Goal: Communication & Community: Answer question/provide support

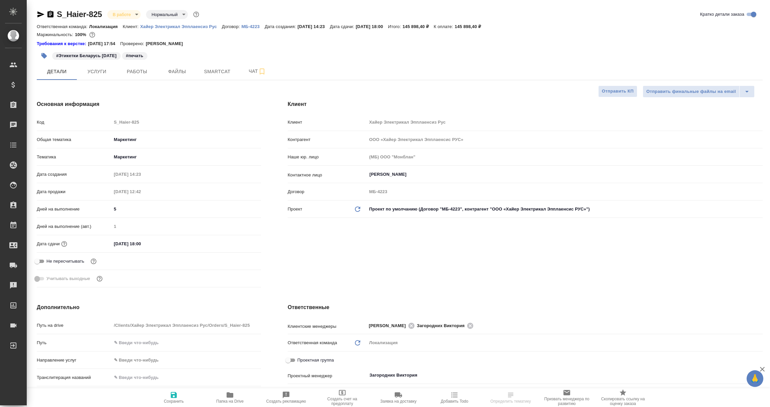
select select "RU"
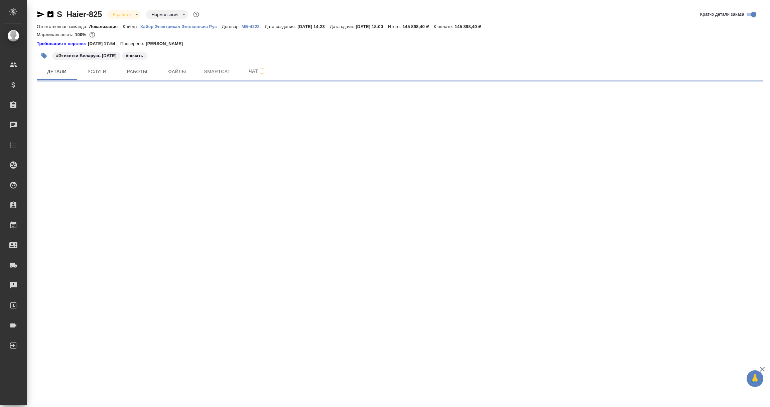
select select "RU"
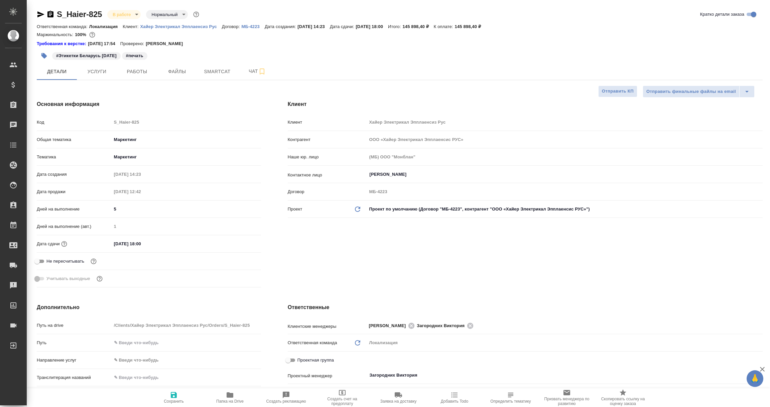
type textarea "x"
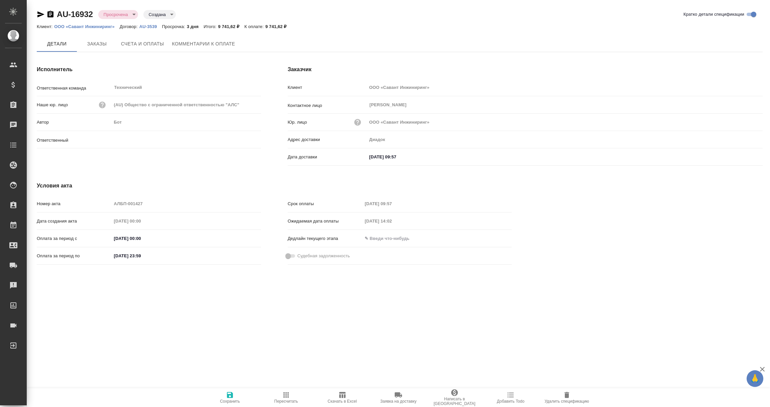
type input "Никифорова Валерия"
click at [208, 42] on span "Комментарии к оплате" at bounding box center [203, 44] width 63 height 8
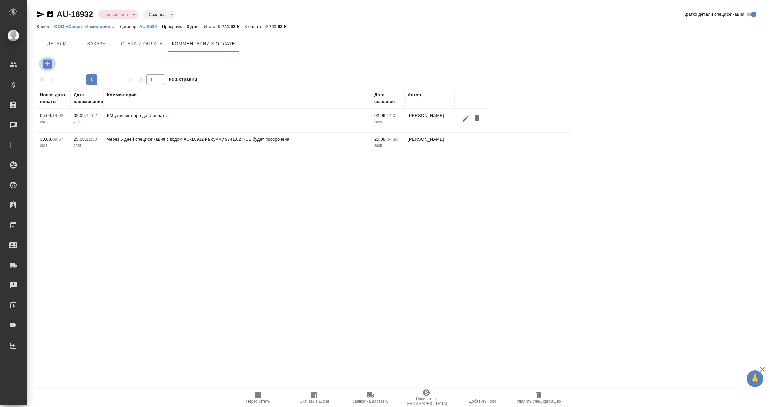
click at [49, 64] on icon "button" at bounding box center [48, 64] width 12 height 12
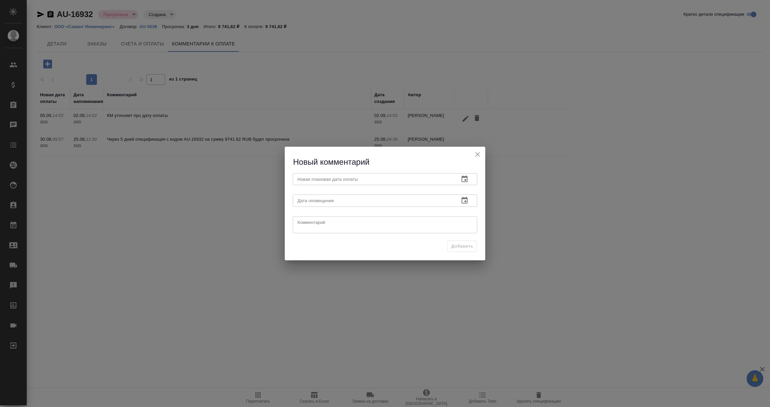
drag, startPoint x: 512, startPoint y: 163, endPoint x: 510, endPoint y: 154, distance: 9.6
click at [514, 164] on div "Новый комментарий Новая плановая дата оплаты Новая плановая дата оплаты Дата оп…" at bounding box center [385, 203] width 770 height 407
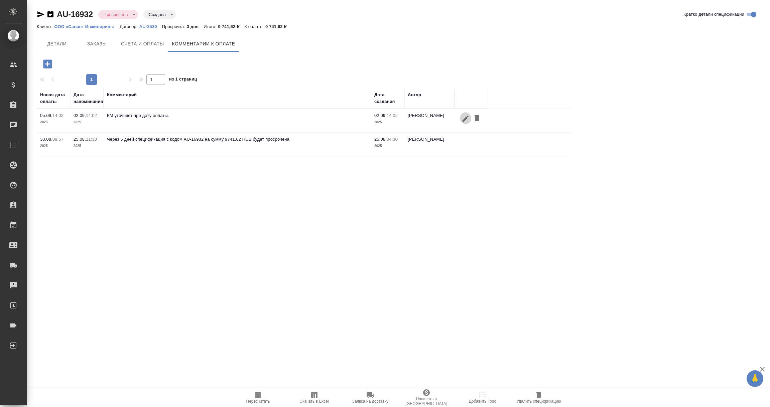
click at [464, 117] on icon "button" at bounding box center [466, 119] width 8 height 8
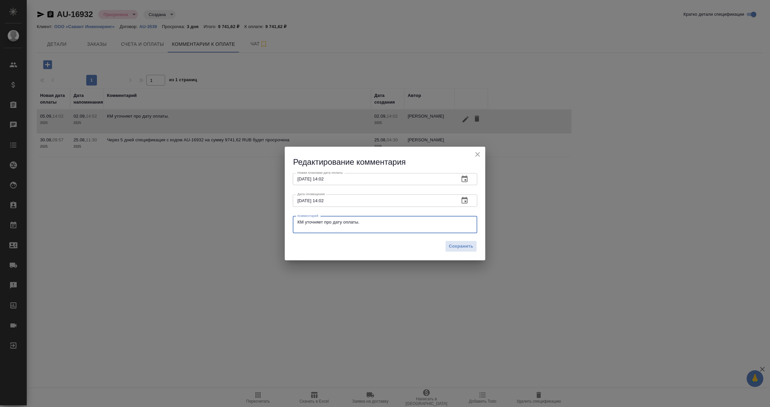
drag, startPoint x: 393, startPoint y: 226, endPoint x: 266, endPoint y: 218, distance: 127.0
click at [266, 218] on div "Редактирование комментария Новая плановая дата оплаты 05.09.2025 14:02 Новая пл…" at bounding box center [385, 203] width 770 height 407
paste textarea "Добрый день! По всем заказам оплата будет в четверг 04.09, в том числе и по пос…"
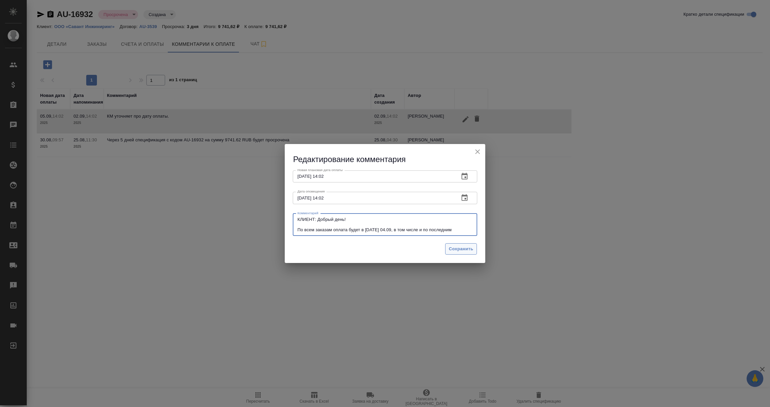
type textarea "КЛИЕНТ: Добрый день! По всем заказам оплата будет в четверг 04.09, в том числе …"
click at [464, 250] on span "Сохранить" at bounding box center [461, 249] width 24 height 8
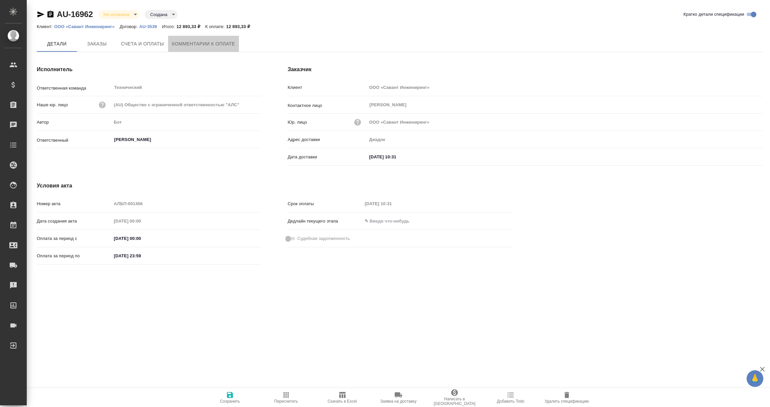
click at [201, 42] on span "Комментарии к оплате" at bounding box center [203, 44] width 63 height 8
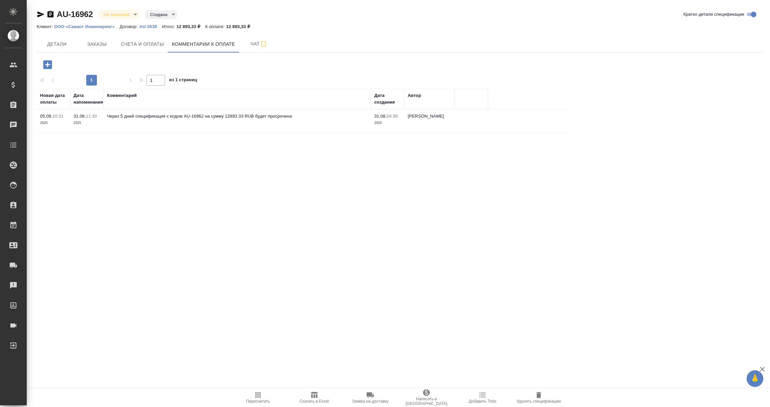
click at [44, 62] on icon "button" at bounding box center [47, 64] width 9 height 9
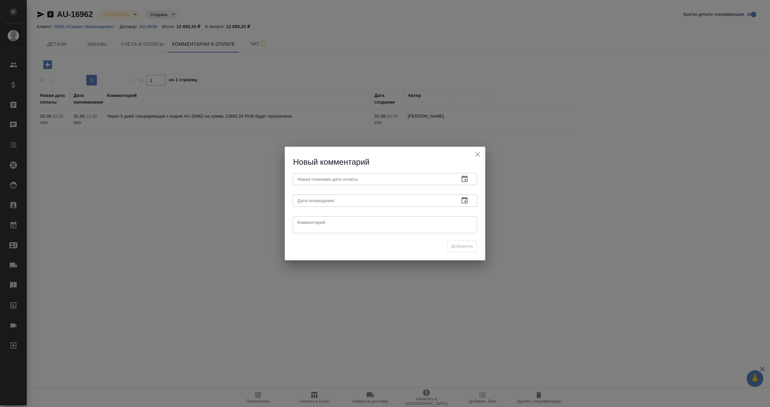
click at [465, 178] on icon "button" at bounding box center [465, 179] width 6 height 7
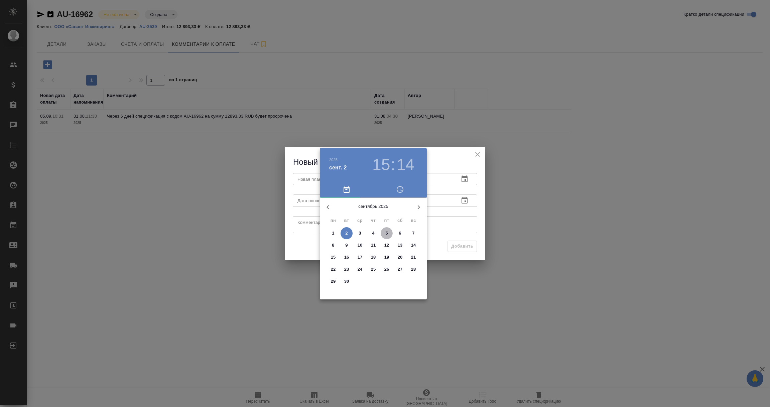
click at [388, 232] on p "5" at bounding box center [387, 233] width 2 height 7
type input "05.09.2025 15:14"
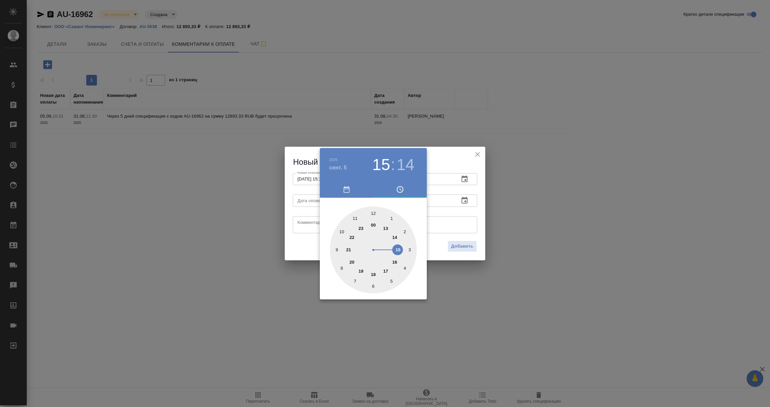
click at [468, 209] on div at bounding box center [385, 203] width 770 height 407
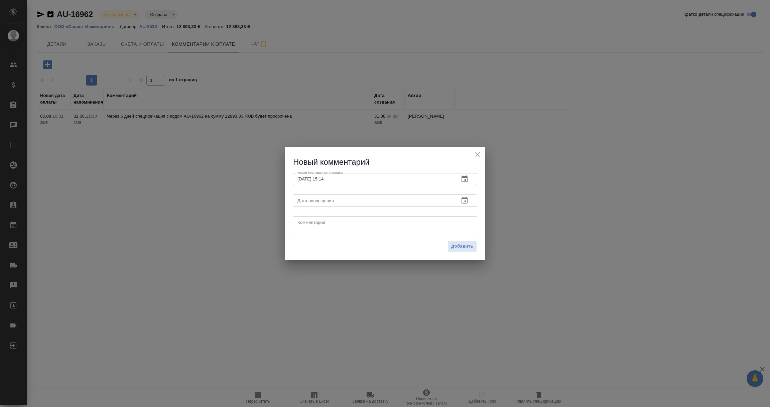
click at [466, 199] on icon "button" at bounding box center [465, 200] width 6 height 7
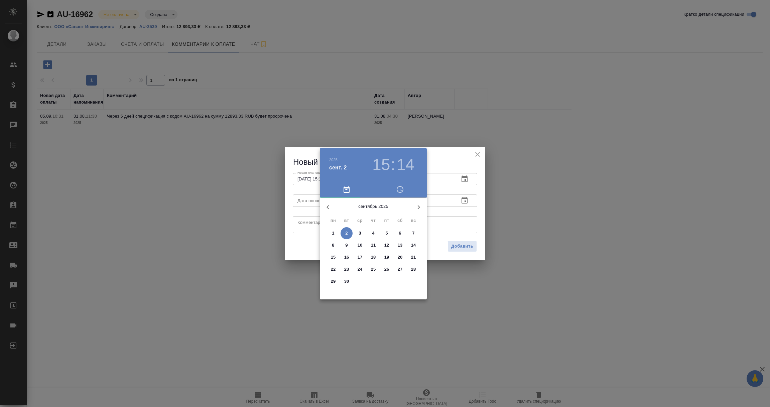
click at [347, 230] on p "2" at bounding box center [346, 233] width 2 height 7
type input "02.09.2025 15:14"
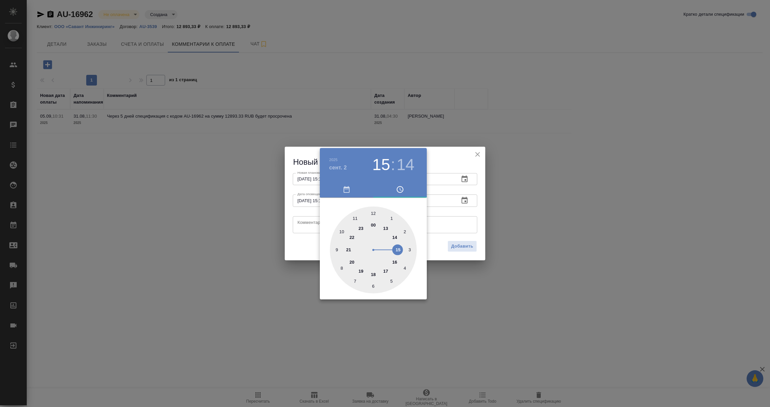
click at [299, 220] on div at bounding box center [385, 203] width 770 height 407
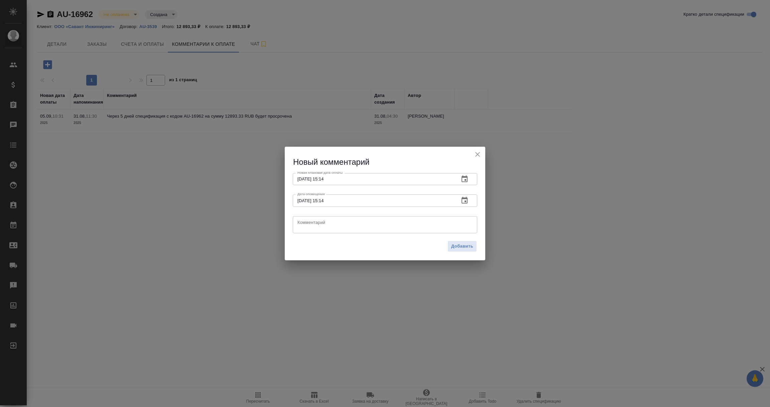
click at [299, 221] on textarea at bounding box center [385, 225] width 175 height 10
paste textarea "Добрый день! По всем заказам оплата будет в четверг 04.09, в том числе и по пос…"
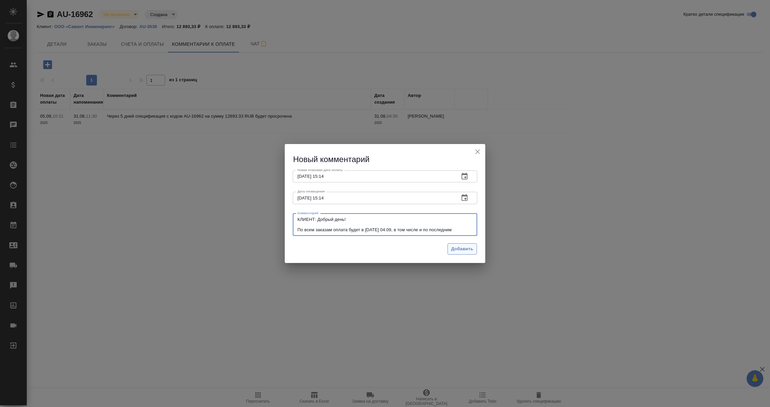
type textarea "КЛИЕНТ: Добрый день! По всем заказам оплата будет в четверг 04.09, в том числе …"
click at [456, 247] on span "Добавить" at bounding box center [462, 249] width 22 height 8
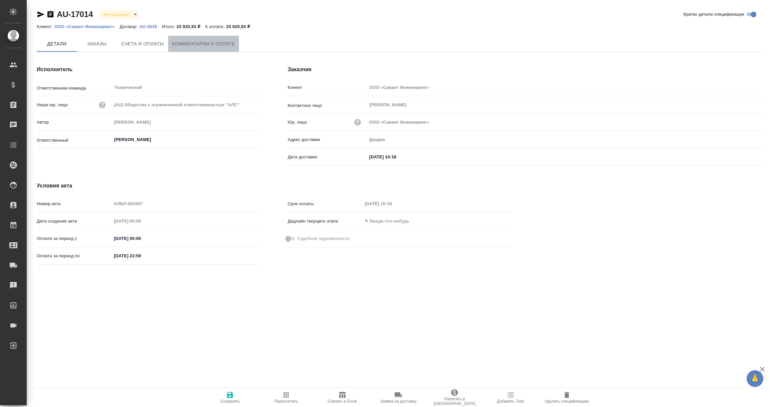
click at [203, 41] on span "Комментарии к оплате" at bounding box center [203, 44] width 63 height 8
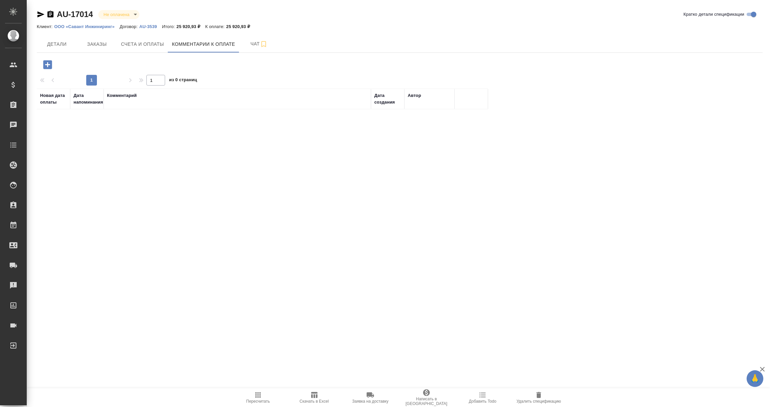
click at [44, 64] on icon "button" at bounding box center [47, 64] width 9 height 9
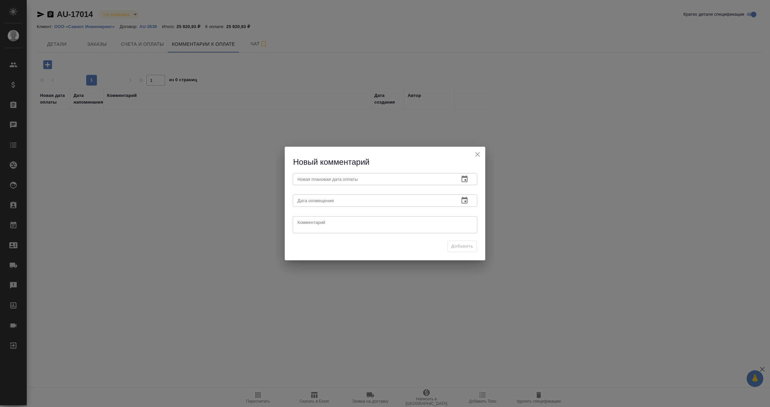
click at [465, 177] on icon "button" at bounding box center [465, 179] width 6 height 7
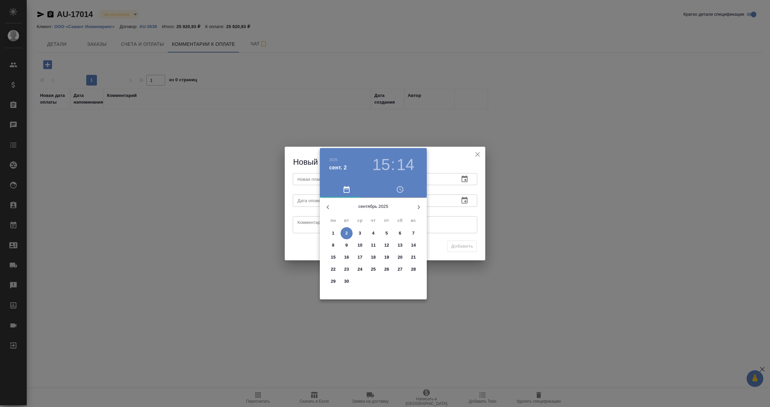
click at [387, 234] on p "5" at bounding box center [387, 233] width 2 height 7
type input "05.09.2025 15:14"
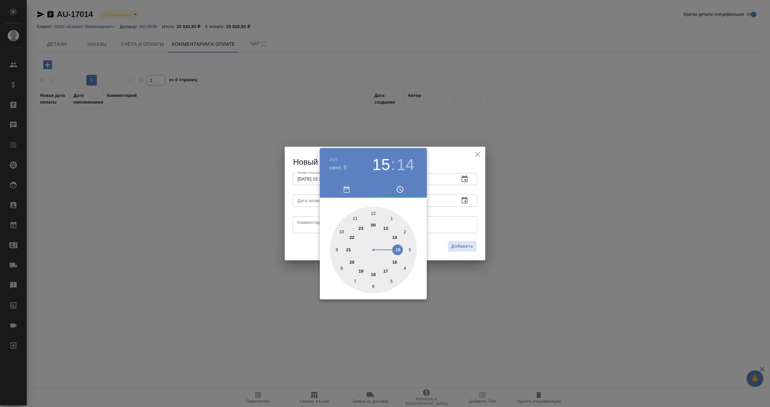
click at [472, 207] on div at bounding box center [385, 203] width 770 height 407
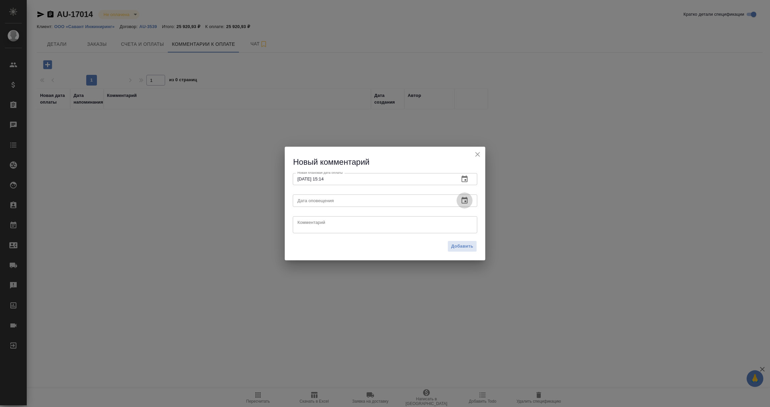
click at [465, 200] on icon "button" at bounding box center [465, 201] width 8 height 8
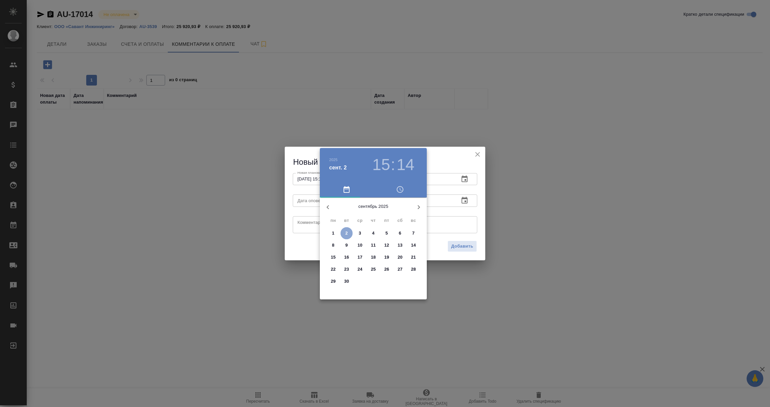
click at [345, 231] on span "2" at bounding box center [347, 233] width 12 height 7
type input "02.09.2025 15:14"
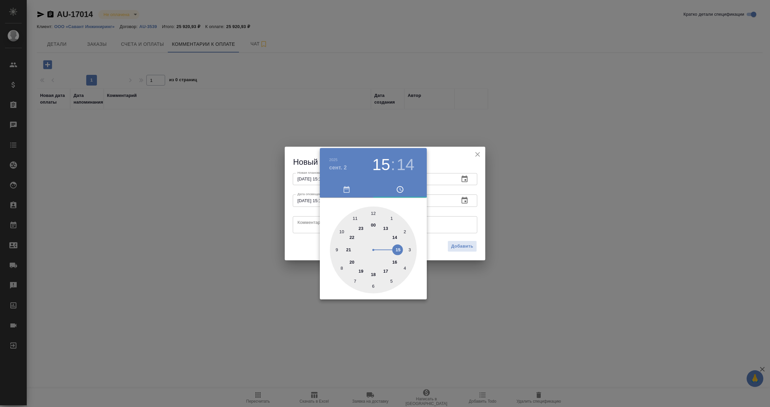
click at [316, 222] on div at bounding box center [385, 203] width 770 height 407
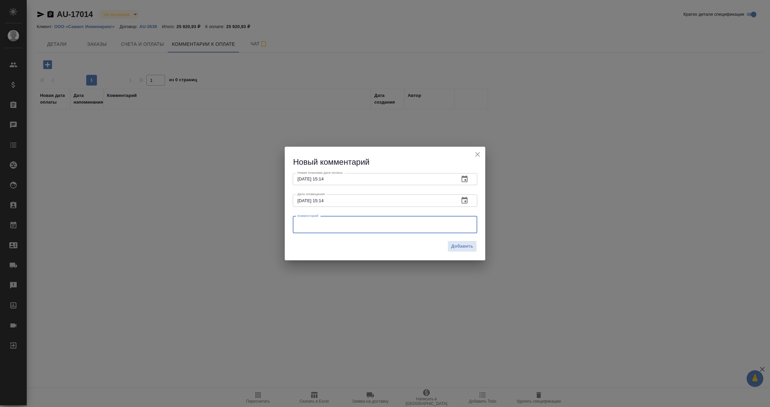
click at [316, 222] on textarea at bounding box center [385, 225] width 175 height 10
paste textarea "Добрый день! По всем заказам оплата будет в четверг 04.09, в том числе и по пос…"
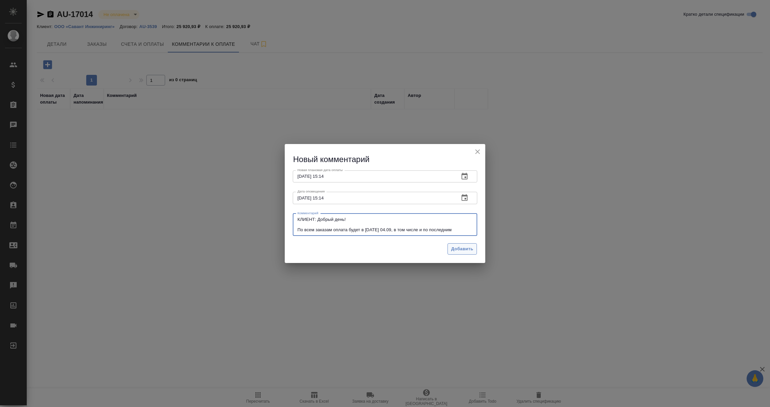
type textarea "КЛИЕНТ: Добрый день! По всем заказам оплата будет в четверг 04.09, в том числе …"
click at [461, 248] on span "Добавить" at bounding box center [462, 249] width 22 height 8
